Goal: Navigation & Orientation: Understand site structure

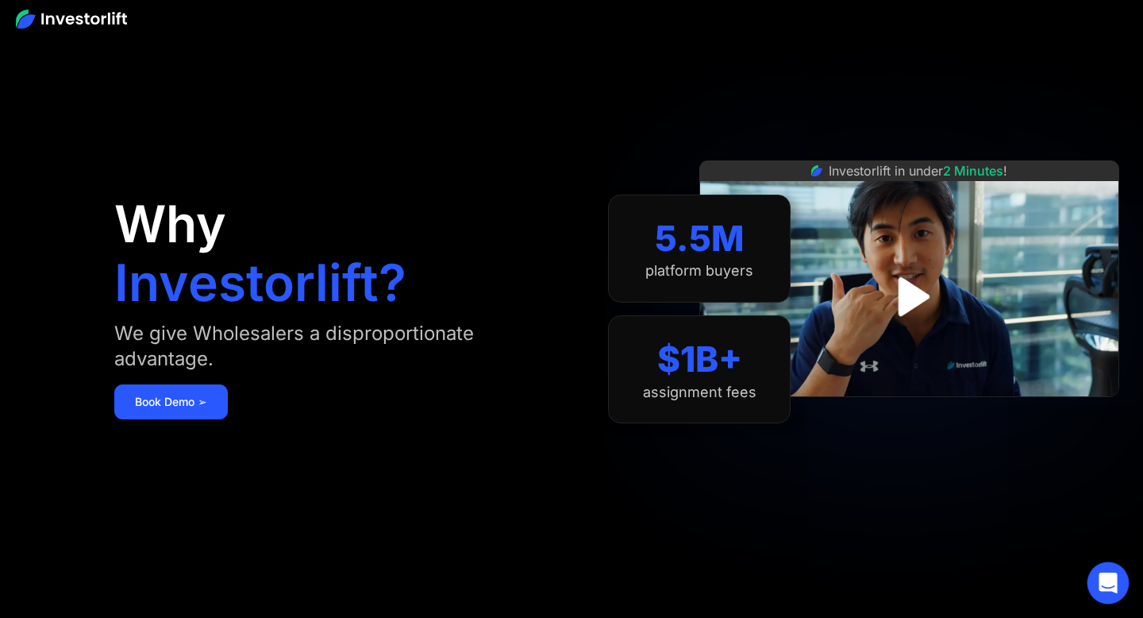
click at [1114, 590] on icon "Open Intercom Messenger" at bounding box center [1108, 582] width 18 height 21
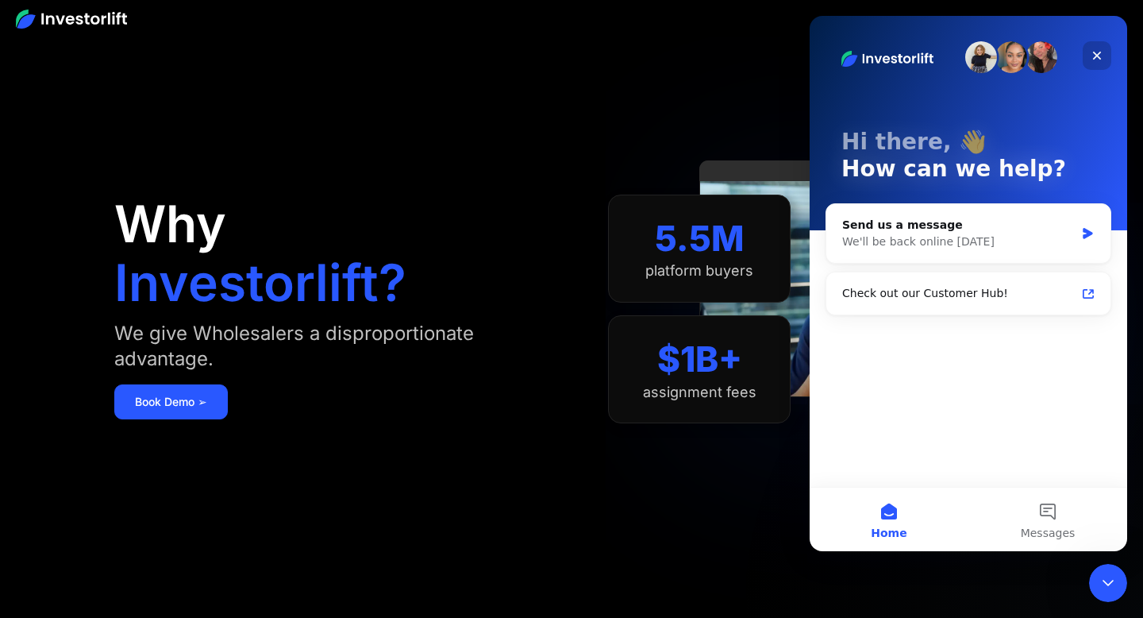
click at [1098, 55] on icon "Close" at bounding box center [1097, 56] width 9 height 9
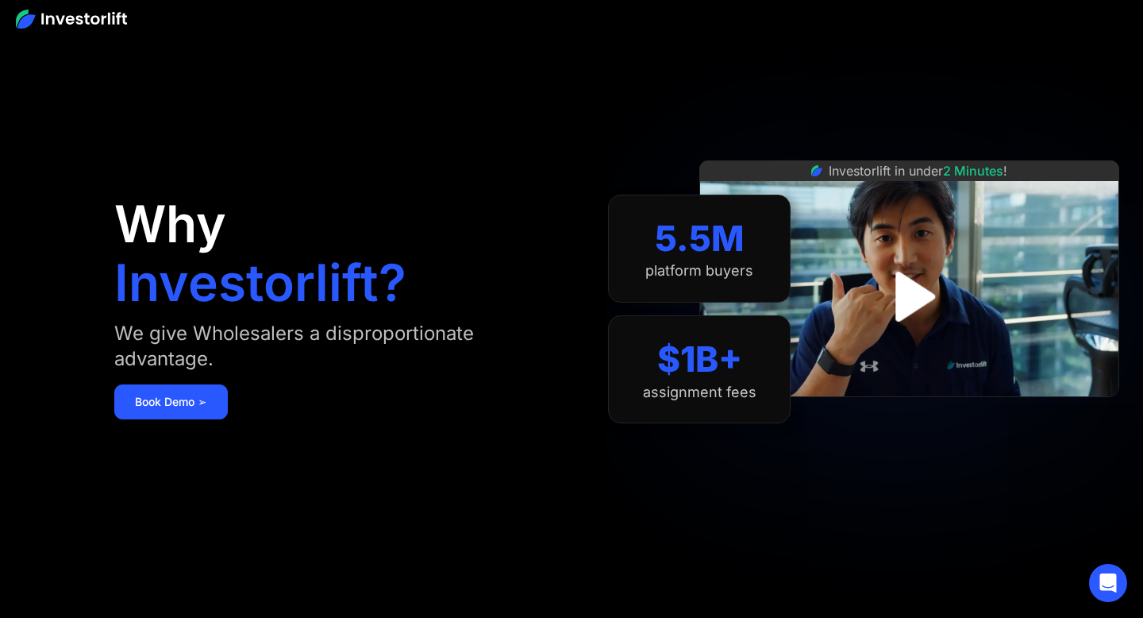
click at [99, 17] on img at bounding box center [71, 19] width 111 height 19
